Goal: Information Seeking & Learning: Understand process/instructions

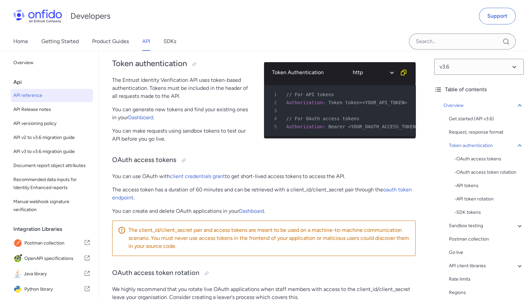
scroll to position [291, 0]
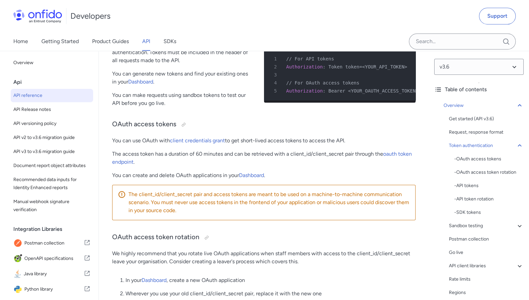
click at [18, 83] on div "Api" at bounding box center [54, 81] width 83 height 13
click at [147, 41] on link "API" at bounding box center [146, 41] width 8 height 19
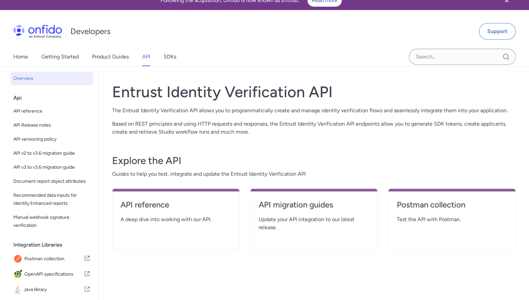
scroll to position [8, 0]
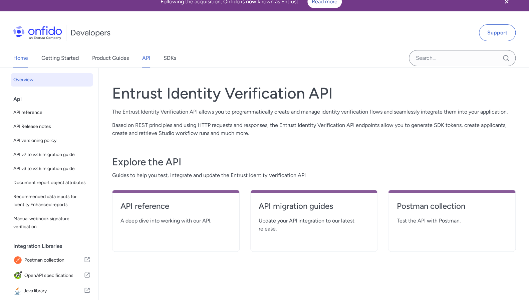
click at [21, 57] on link "Home" at bounding box center [20, 58] width 15 height 19
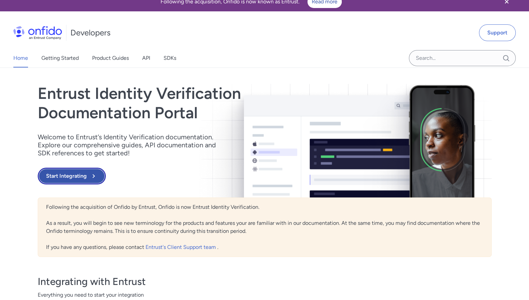
click at [79, 174] on button "Start Integrating" at bounding box center [72, 176] width 68 height 17
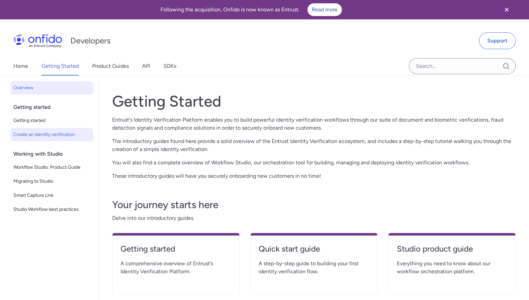
click at [54, 140] on link "Create an identity verification" at bounding box center [52, 134] width 83 height 13
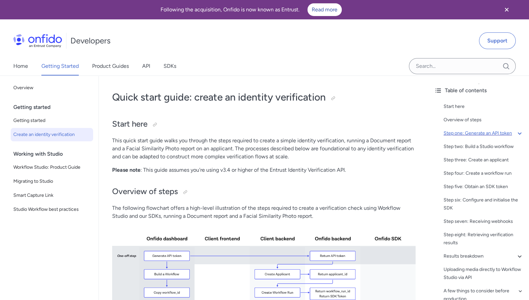
click at [465, 136] on div "Step one: Generate an API token" at bounding box center [484, 133] width 80 height 8
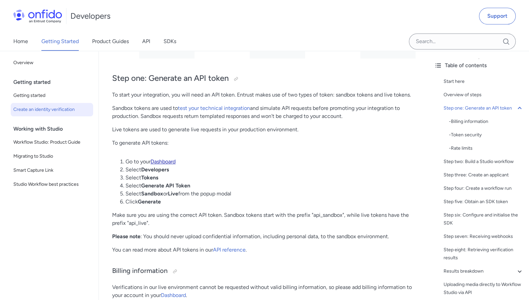
click at [169, 162] on link "Dashboard" at bounding box center [163, 161] width 25 height 6
